Goal: Navigation & Orientation: Find specific page/section

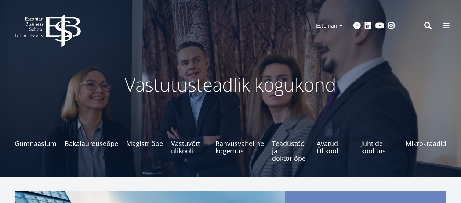
click at [446, 24] on span at bounding box center [446, 25] width 7 height 7
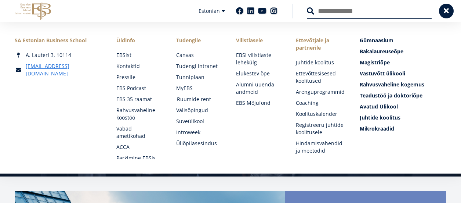
click at [184, 99] on link "Ruumide rent" at bounding box center [199, 99] width 45 height 7
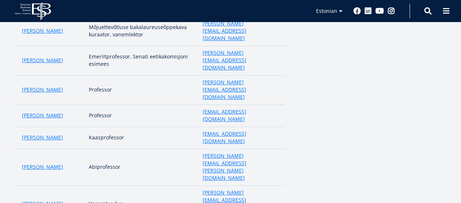
scroll to position [442, 0]
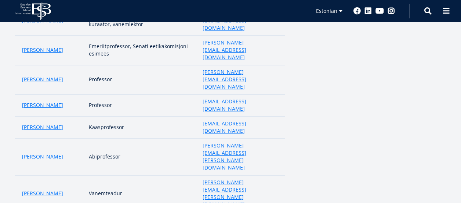
drag, startPoint x: 465, startPoint y: 25, endPoint x: 458, endPoint y: 133, distance: 107.9
click at [458, 133] on html "EBS Logo Created with Sketch. Kasutaja konto menüü Admin Estonian Estonian Engl…" at bounding box center [230, 68] width 461 height 1021
